Goal: Find contact information: Find contact information

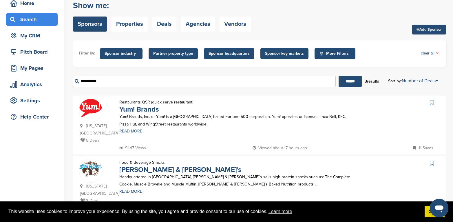
scroll to position [29, 0]
drag, startPoint x: 105, startPoint y: 80, endPoint x: 30, endPoint y: 68, distance: 75.4
click at [43, 80] on div "Home Search My CRM Pitch Board My Pages Analytics Settings Help Center You have…" at bounding box center [226, 139] width 453 height 297
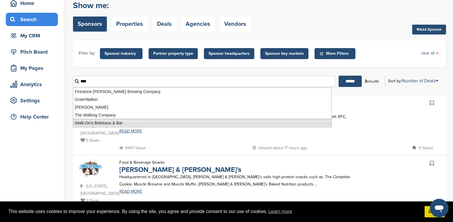
click at [106, 120] on li "Walk-On's Bistreaux & Bar" at bounding box center [202, 123] width 259 height 8
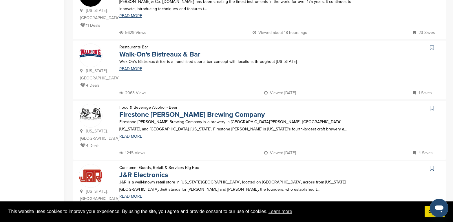
scroll to position [319, 0]
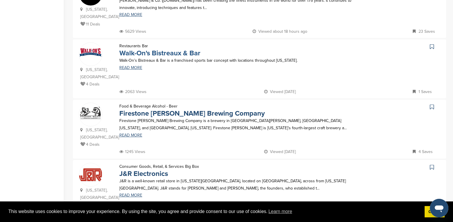
type input "**********"
click at [153, 52] on link "Walk-On's Bistreaux & Bar" at bounding box center [159, 53] width 81 height 8
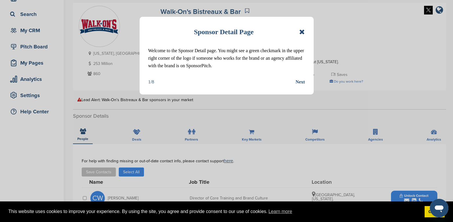
scroll to position [87, 0]
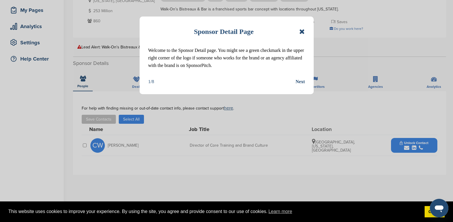
click at [301, 31] on icon at bounding box center [302, 31] width 6 height 7
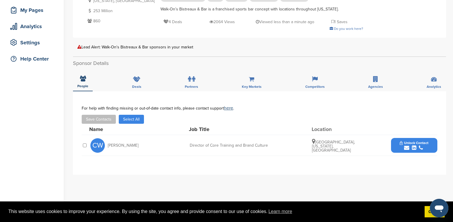
click at [415, 142] on span "Unlock Contact" at bounding box center [414, 143] width 29 height 4
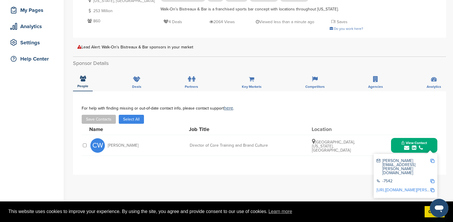
click at [431, 161] on img at bounding box center [432, 161] width 4 height 4
